Goal: Transaction & Acquisition: Purchase product/service

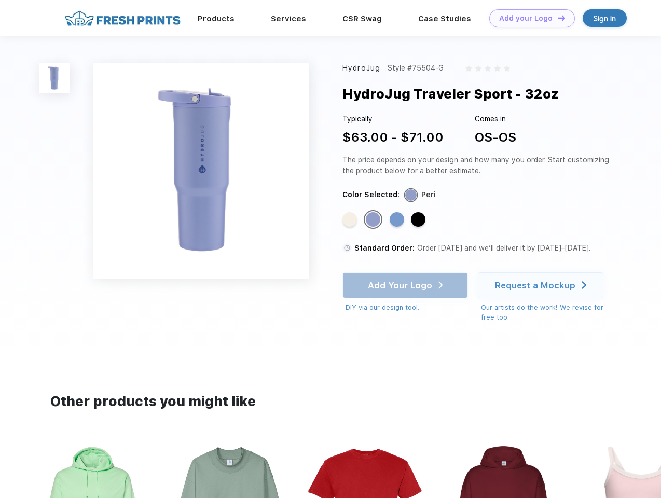
click at [528, 18] on link "Add your Logo Design Tool" at bounding box center [532, 18] width 86 height 18
click at [0, 0] on div "Design Tool" at bounding box center [0, 0] width 0 height 0
click at [557, 18] on link "Add your Logo Design Tool" at bounding box center [532, 18] width 86 height 18
click at [54, 78] on img at bounding box center [54, 78] width 31 height 31
click at [351, 220] on div "Standard Color" at bounding box center [349, 219] width 15 height 15
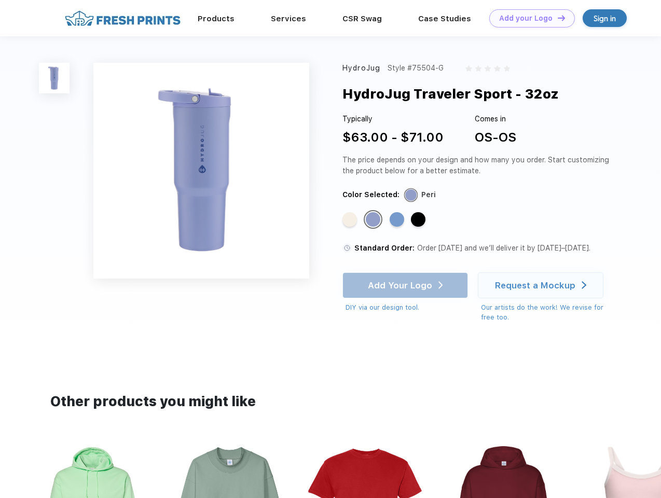
click at [374, 220] on div "Standard Color" at bounding box center [373, 219] width 15 height 15
click at [398, 220] on div "Standard Color" at bounding box center [397, 219] width 15 height 15
click at [419, 220] on div "Standard Color" at bounding box center [418, 219] width 15 height 15
click at [406, 285] on div "Add Your Logo DIY via our design tool. Ah shoot! This product isn't up in our d…" at bounding box center [405, 292] width 126 height 40
click at [542, 285] on div "Request a Mockup" at bounding box center [535, 285] width 80 height 10
